Goal: Find specific page/section: Find specific page/section

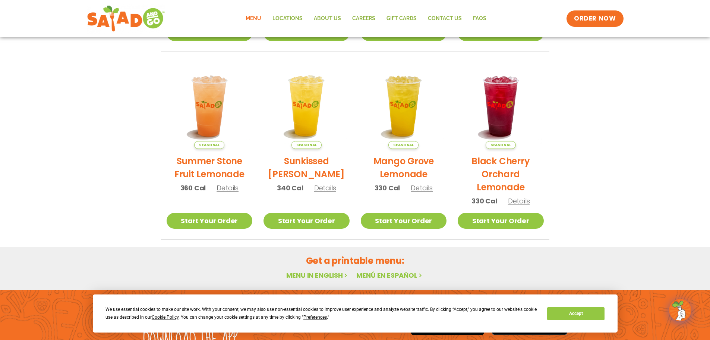
scroll to position [373, 0]
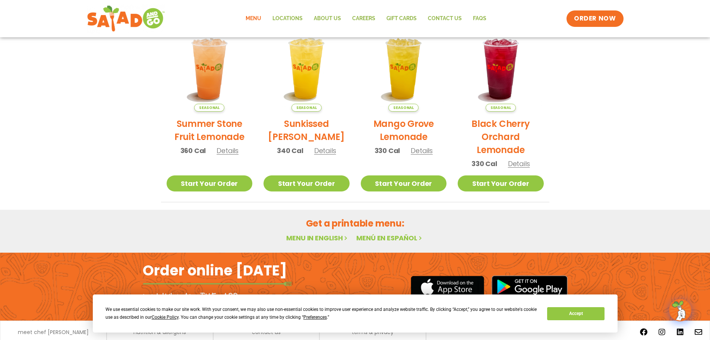
click at [318, 243] on div "Menu in English Menú en español" at bounding box center [355, 238] width 389 height 11
click at [318, 232] on div "Get a printable menu: Menu in English Menú en español" at bounding box center [355, 230] width 406 height 27
click at [318, 236] on link "Menu in English" at bounding box center [317, 237] width 63 height 9
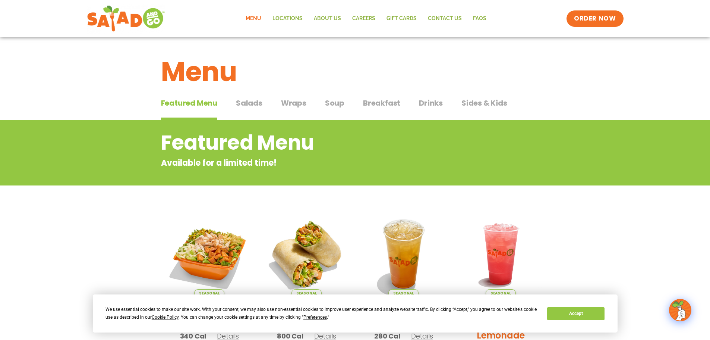
click at [242, 98] on span "Salads" at bounding box center [249, 102] width 26 height 11
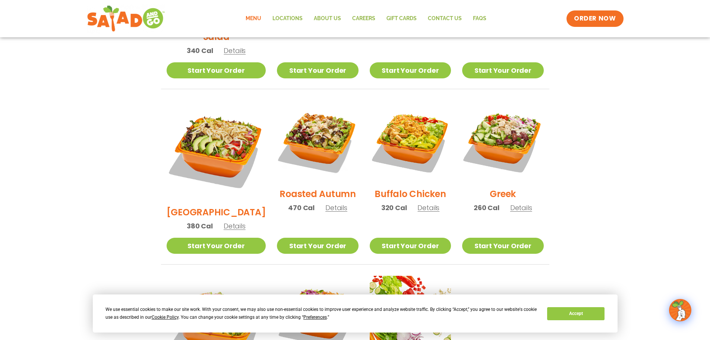
scroll to position [410, 0]
